Goal: Find specific page/section: Find specific page/section

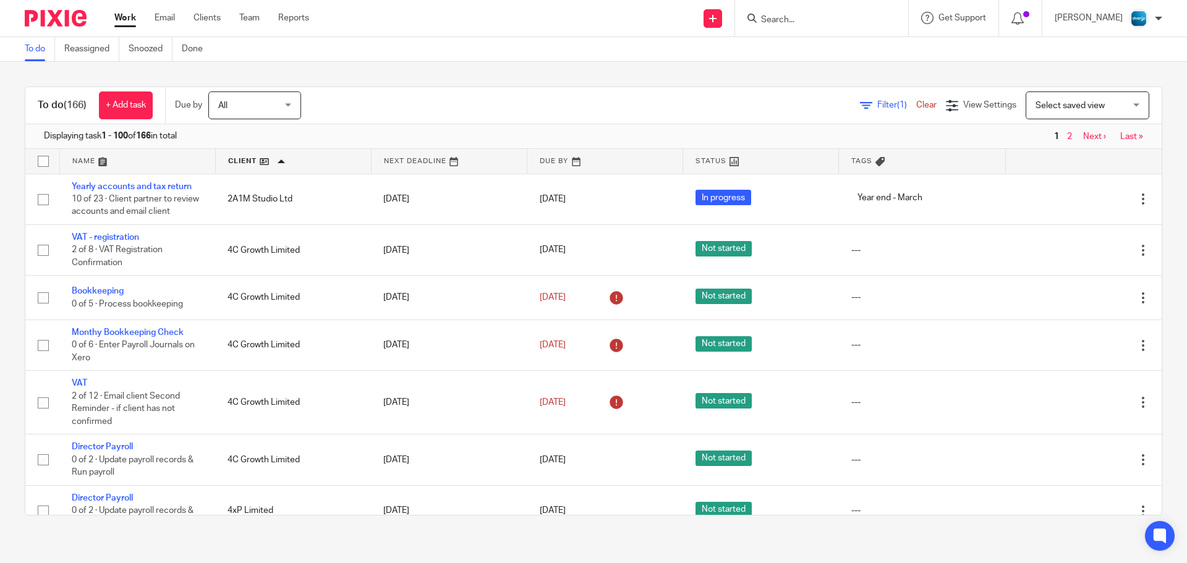
scroll to position [2455, 0]
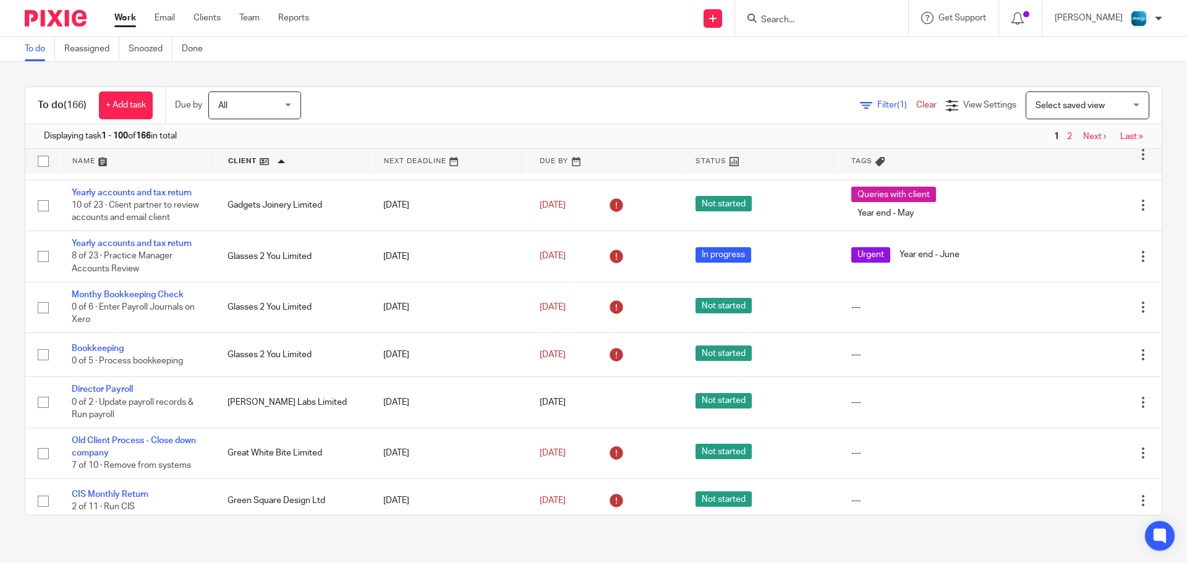
click at [814, 19] on input "Search" at bounding box center [815, 20] width 111 height 11
type input "gadget"
click at [843, 55] on link at bounding box center [861, 58] width 208 height 38
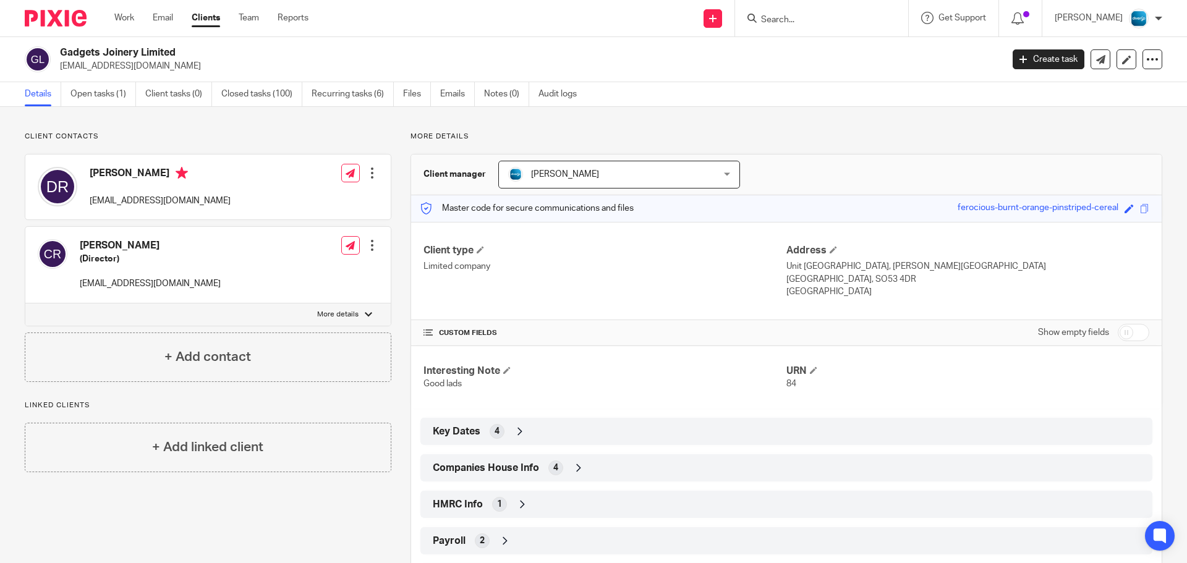
click at [372, 312] on label "More details" at bounding box center [207, 315] width 365 height 22
click at [25, 304] on input "More details" at bounding box center [25, 303] width 1 height 1
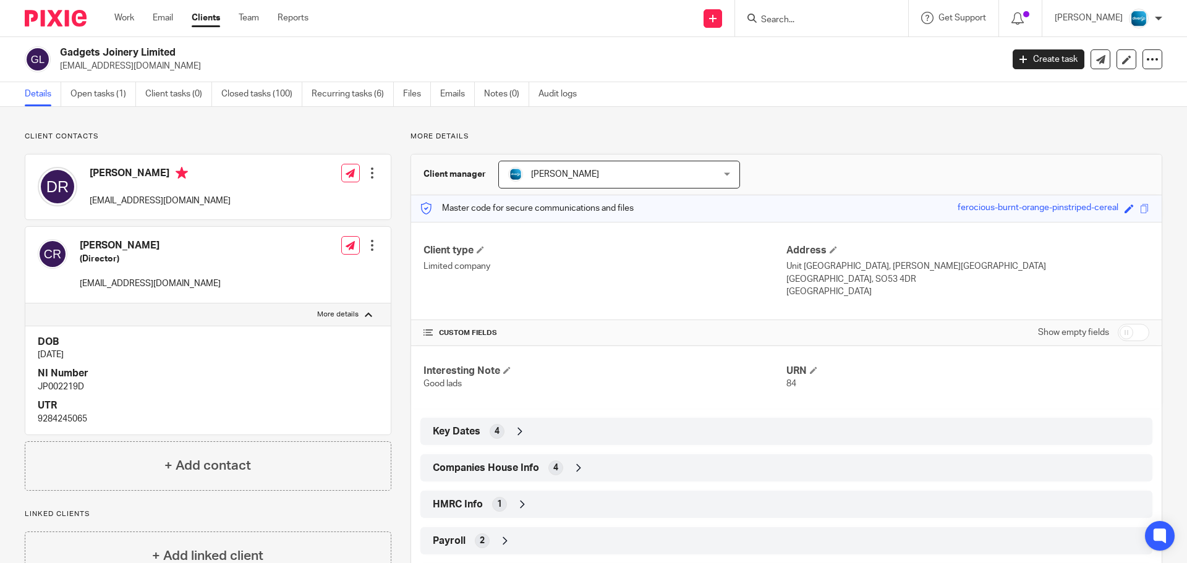
click at [372, 312] on label "More details" at bounding box center [207, 315] width 365 height 22
click at [25, 304] on input "More details" at bounding box center [25, 303] width 1 height 1
checkbox input "false"
